Goal: Obtain resource: Obtain resource

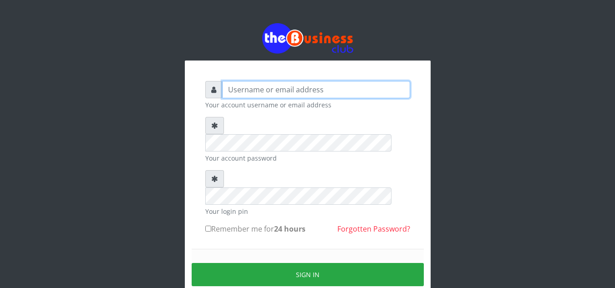
type input "[EMAIL_ADDRESS][DOMAIN_NAME]"
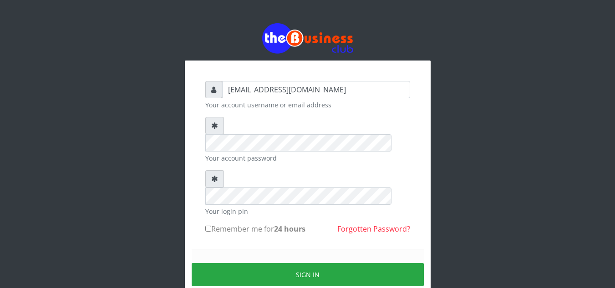
click at [167, 216] on div "[EMAIL_ADDRESS][DOMAIN_NAME] Your account username or email address Your accoun…" at bounding box center [307, 181] width 519 height 362
click at [459, 86] on div "[EMAIL_ADDRESS][DOMAIN_NAME] Your account username or email address Your accoun…" at bounding box center [307, 181] width 519 height 362
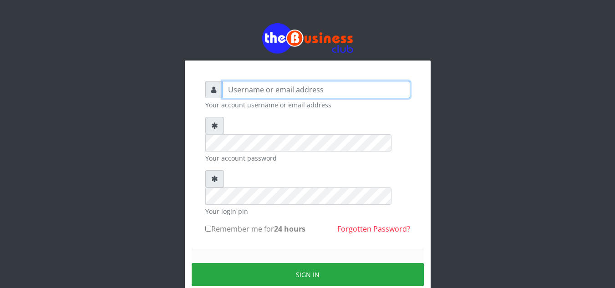
type input "[EMAIL_ADDRESS][DOMAIN_NAME]"
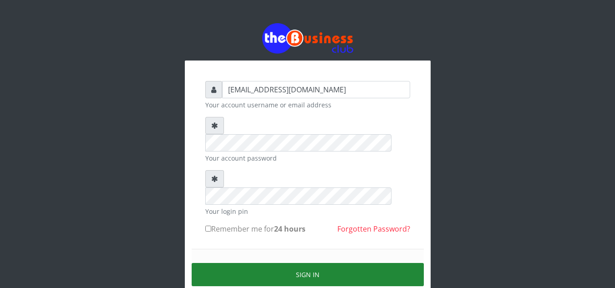
click at [299, 263] on button "Sign in" at bounding box center [308, 274] width 232 height 23
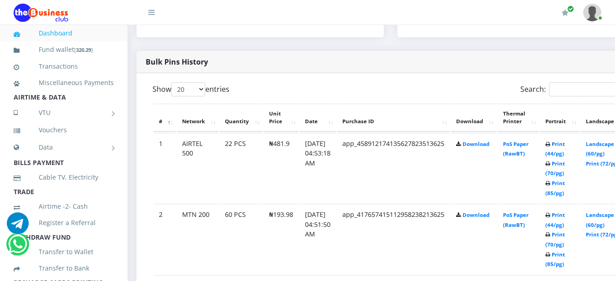
scroll to position [444, 5]
click at [565, 148] on link "Print (44/pg)" at bounding box center [555, 148] width 20 height 17
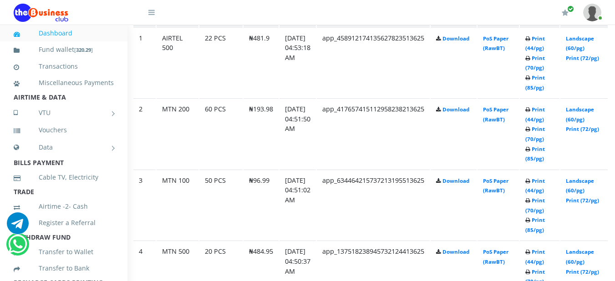
scroll to position [552, 24]
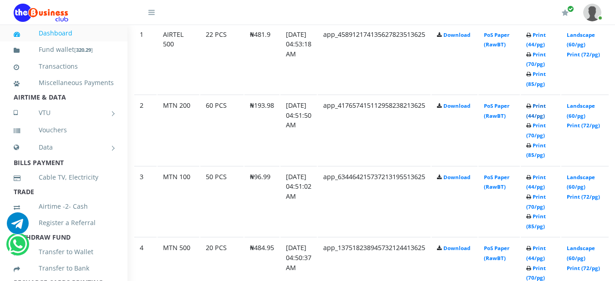
click at [546, 106] on link "Print (44/pg)" at bounding box center [536, 110] width 20 height 17
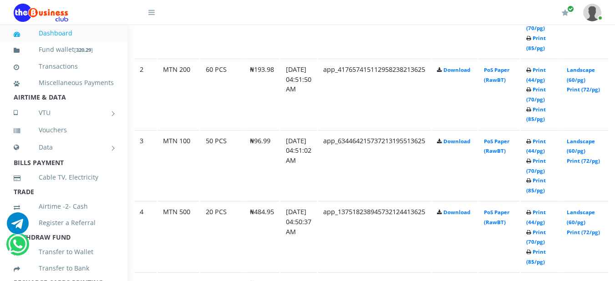
scroll to position [589, 24]
click at [546, 145] on link "Print (44/pg)" at bounding box center [536, 146] width 20 height 17
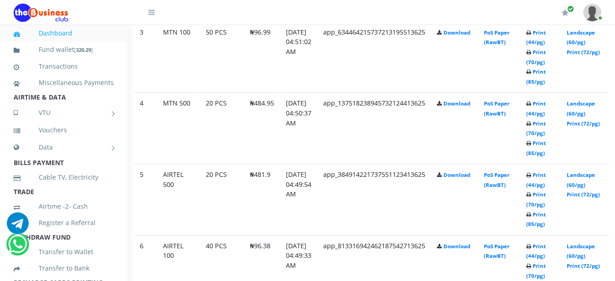
scroll to position [698, 24]
click at [553, 110] on td "Print (44/pg) Print (70/pg) Print (85/pg)" at bounding box center [541, 127] width 40 height 71
click at [546, 107] on link "Print (44/pg)" at bounding box center [536, 107] width 20 height 17
click at [546, 179] on b "Print (44/pg) Print (70/pg) Print (85/pg)" at bounding box center [536, 199] width 20 height 56
click at [546, 177] on link "Print (44/pg)" at bounding box center [536, 179] width 20 height 17
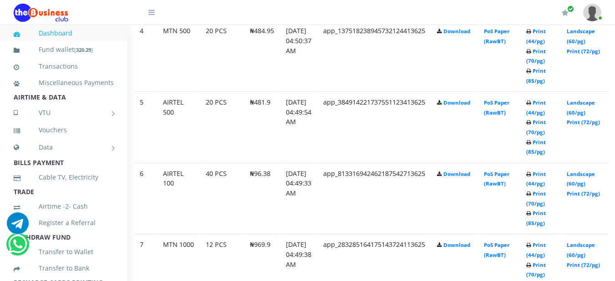
scroll to position [771, 24]
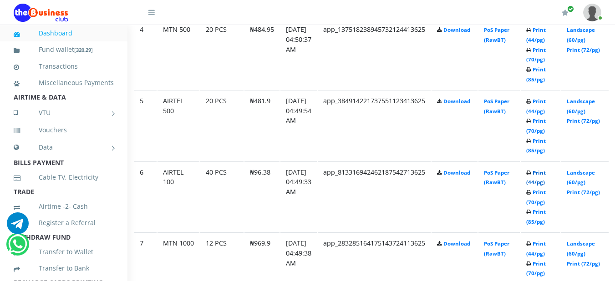
click at [546, 174] on link "Print (44/pg)" at bounding box center [536, 177] width 20 height 17
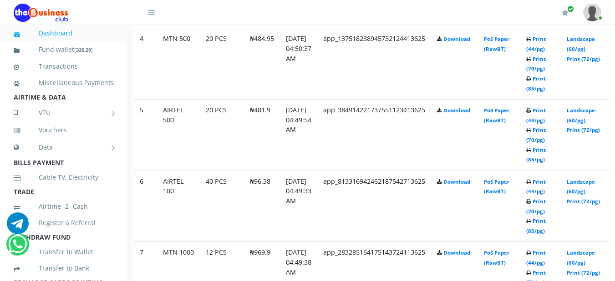
scroll to position [780, 24]
